Goal: Task Accomplishment & Management: Complete application form

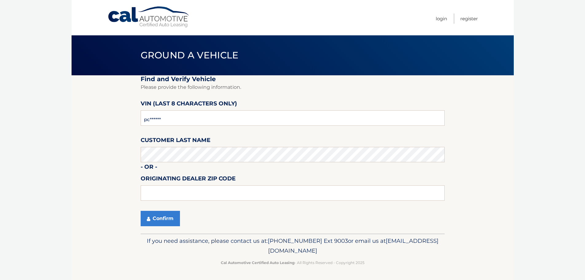
type input "p*******"
type input "PC206604"
click at [175, 194] on input "text" at bounding box center [293, 192] width 304 height 15
type input "33073"
click at [157, 220] on button "Confirm" at bounding box center [160, 218] width 39 height 15
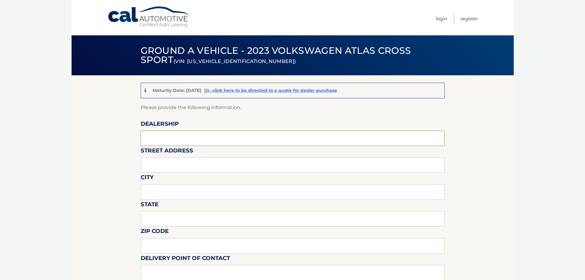
click at [159, 136] on input "text" at bounding box center [293, 138] width 304 height 15
type input "[PERSON_NAME] Volvo"
type input "[STREET_ADDRESS]"
type input "coconut creek"
type input "FL"
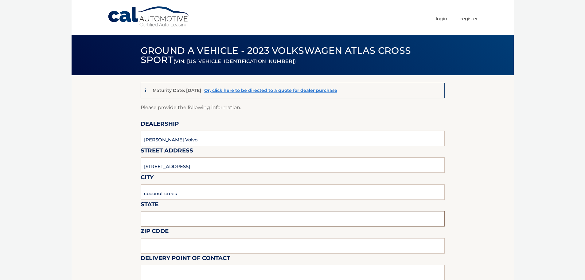
type input "33063"
type input "[PERSON_NAME] [PERSON_NAME]"
type input "9545802727"
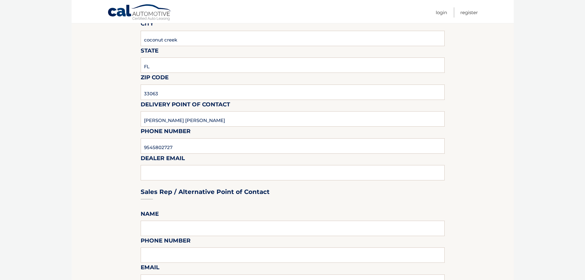
click at [162, 169] on div "Sales Rep / Alternative Point of Contact" at bounding box center [293, 180] width 304 height 43
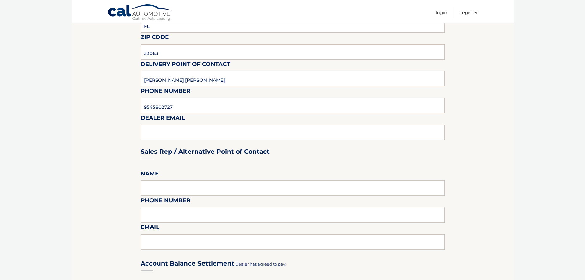
scroll to position [246, 0]
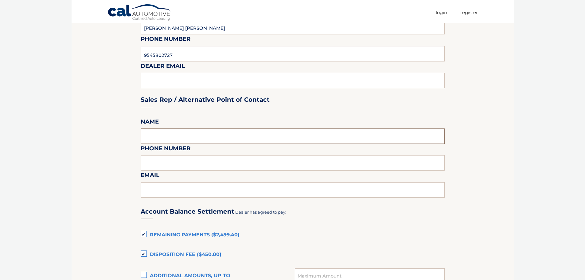
click at [158, 139] on input "text" at bounding box center [293, 135] width 304 height 15
type input "[PERSON_NAME] [PERSON_NAME]"
type input "9545802727"
click at [178, 196] on input "text" at bounding box center [293, 189] width 304 height 15
type input "[EMAIL_ADDRESS][DOMAIN_NAME]"
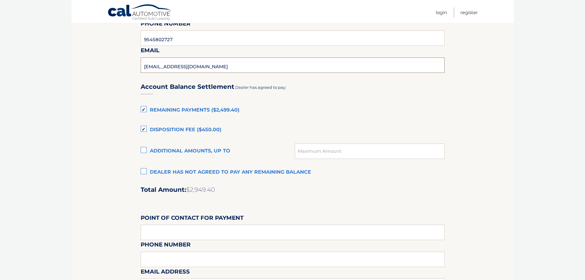
scroll to position [369, 0]
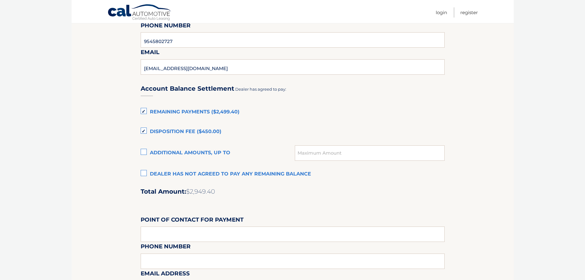
click at [152, 175] on label "Dealer has not agreed to pay any remaining balance" at bounding box center [293, 174] width 304 height 12
click at [0, 0] on input "Dealer has not agreed to pay any remaining balance" at bounding box center [0, 0] width 0 height 0
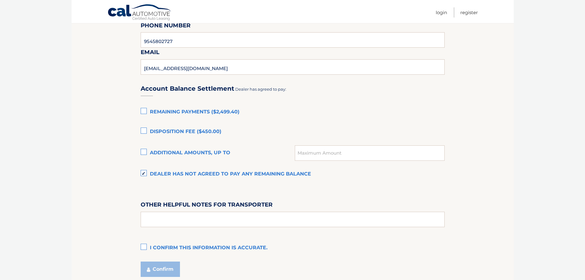
click at [147, 114] on label "Remaining Payments ($2,499.40)" at bounding box center [293, 112] width 304 height 12
click at [0, 0] on input "Remaining Payments ($2,499.40)" at bounding box center [0, 0] width 0 height 0
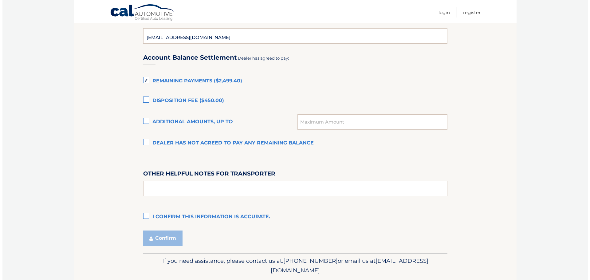
scroll to position [420, 0]
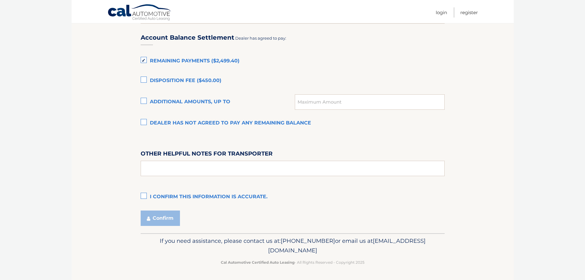
click at [167, 199] on label "I confirm this information is accurate." at bounding box center [293, 197] width 304 height 12
click at [0, 0] on input "I confirm this information is accurate." at bounding box center [0, 0] width 0 height 0
click at [158, 220] on button "Confirm" at bounding box center [160, 217] width 39 height 15
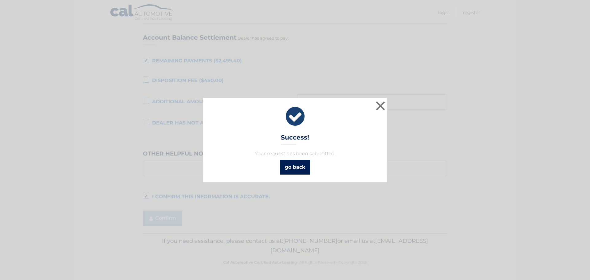
click at [290, 168] on link "go back" at bounding box center [295, 167] width 30 height 15
